Goal: Navigation & Orientation: Find specific page/section

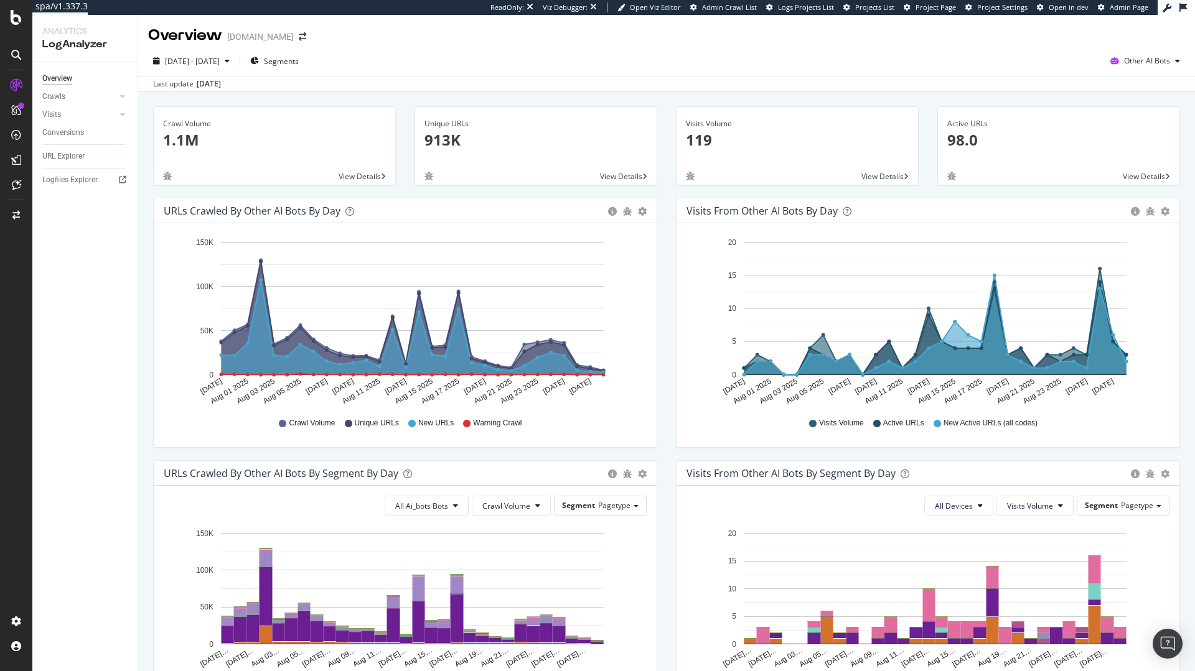
click at [859, 290] on div "Crawl Volume 1.1M View Details Unique URLs 913K View Details Visits Volume 119 …" at bounding box center [666, 560] width 1057 height 938
click at [376, 213] on div "URLs Crawled by Other AI Bots by day" at bounding box center [383, 211] width 438 height 12
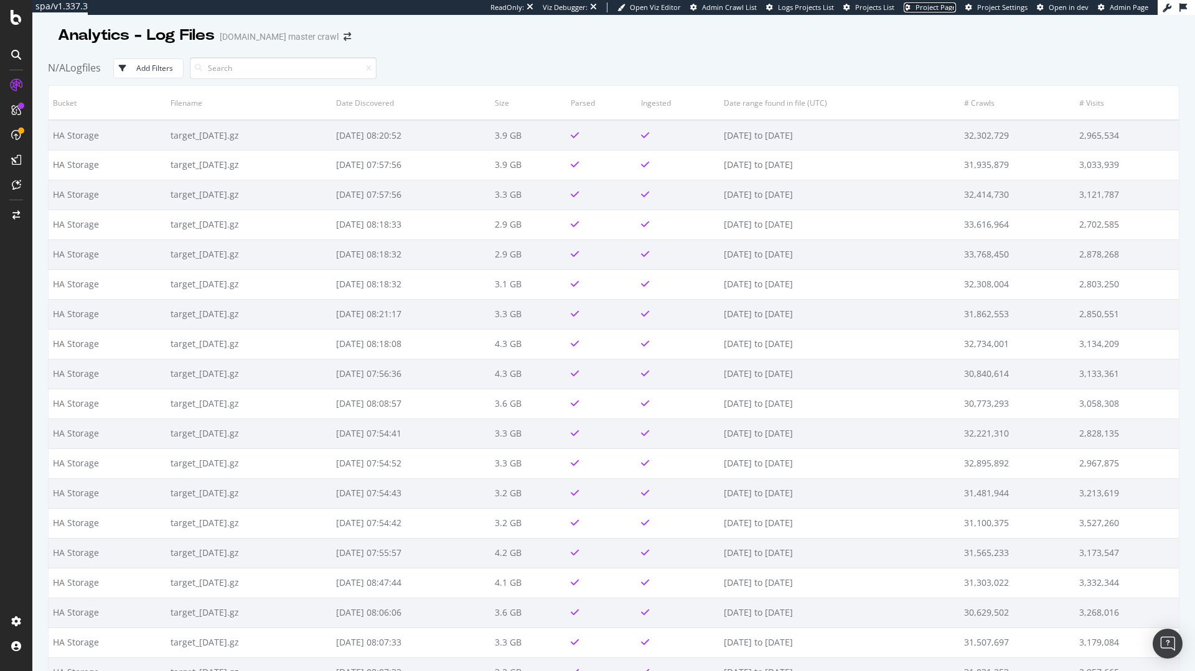
click at [930, 7] on span "Project Page" at bounding box center [935, 6] width 40 height 9
